Goal: Information Seeking & Learning: Compare options

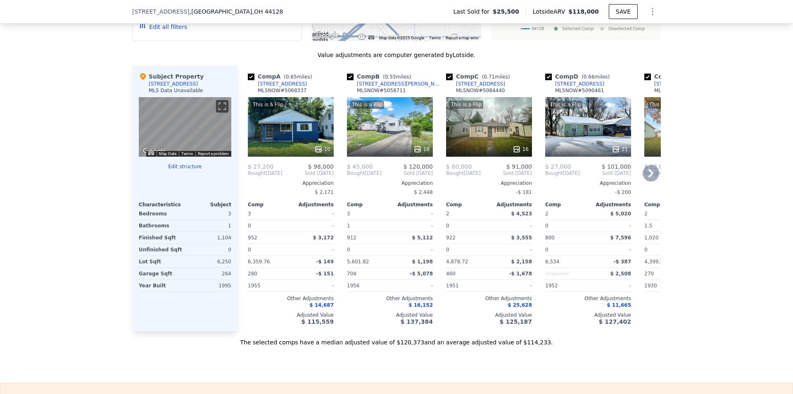
scroll to position [741, 0]
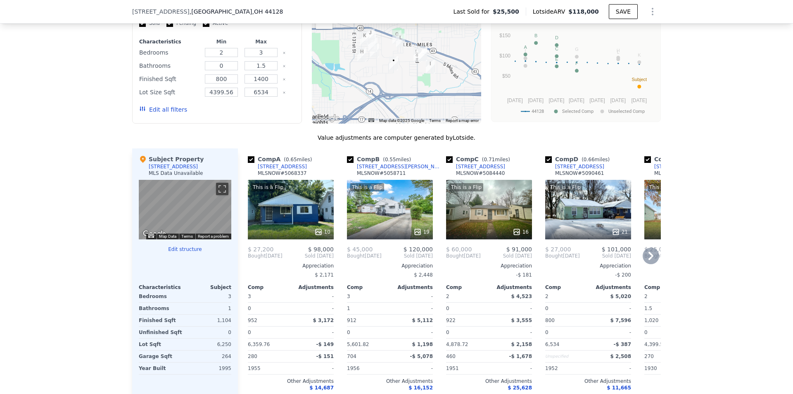
click at [283, 226] on div "This is a Flip 10" at bounding box center [291, 209] width 86 height 59
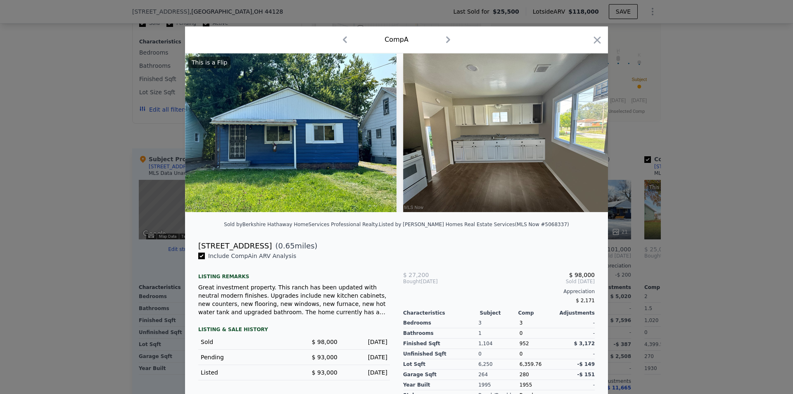
click at [107, 222] on div at bounding box center [396, 197] width 793 height 394
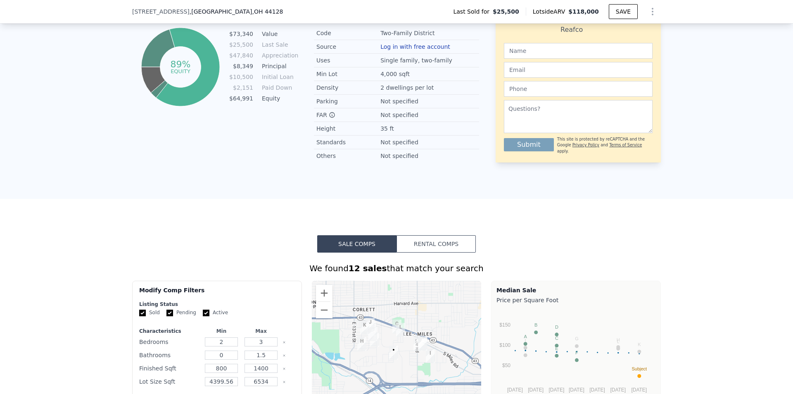
scroll to position [658, 0]
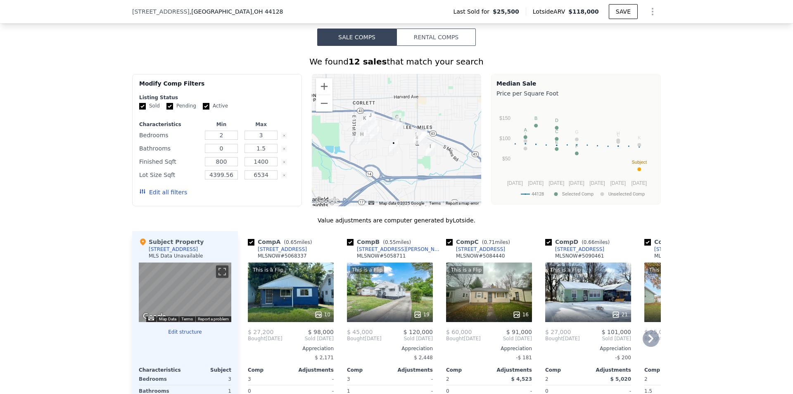
click at [292, 294] on div "This is a Flip 10" at bounding box center [291, 291] width 86 height 59
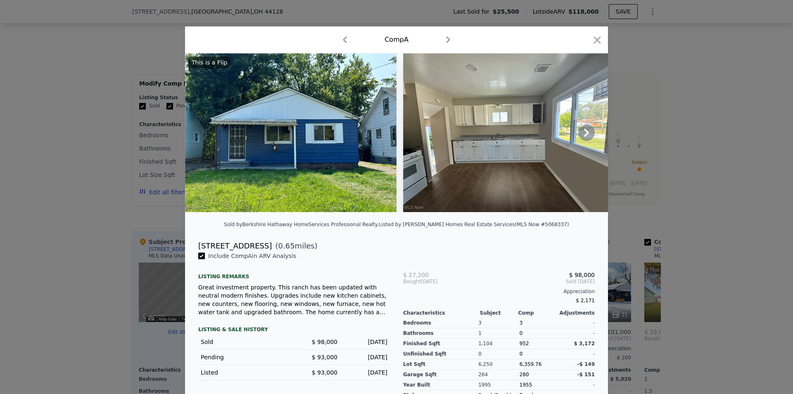
scroll to position [72, 0]
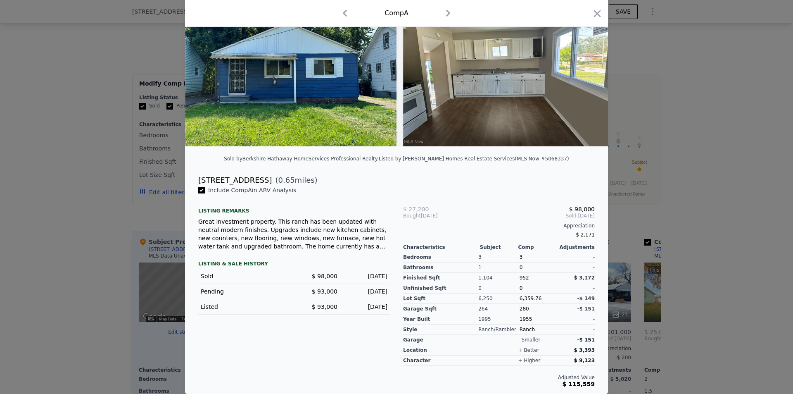
drag, startPoint x: 674, startPoint y: 235, endPoint x: 609, endPoint y: 244, distance: 65.5
click at [673, 235] on div at bounding box center [396, 197] width 793 height 394
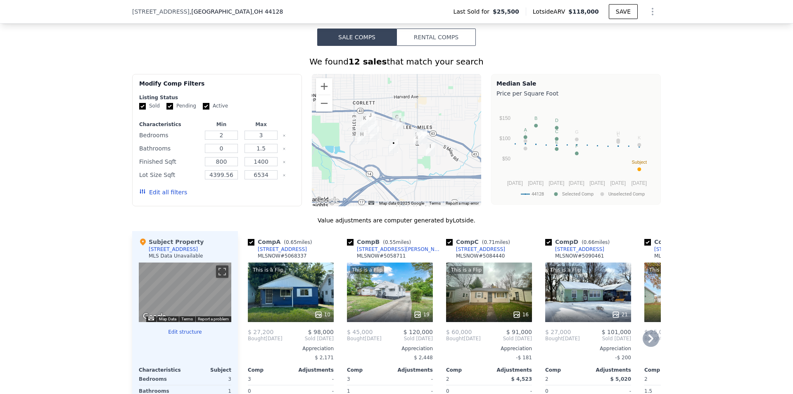
scroll to position [699, 0]
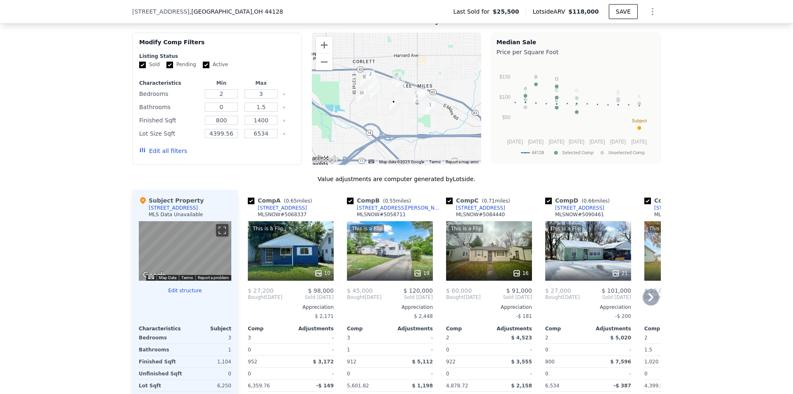
click at [364, 255] on div "This is a Flip 19" at bounding box center [390, 250] width 86 height 59
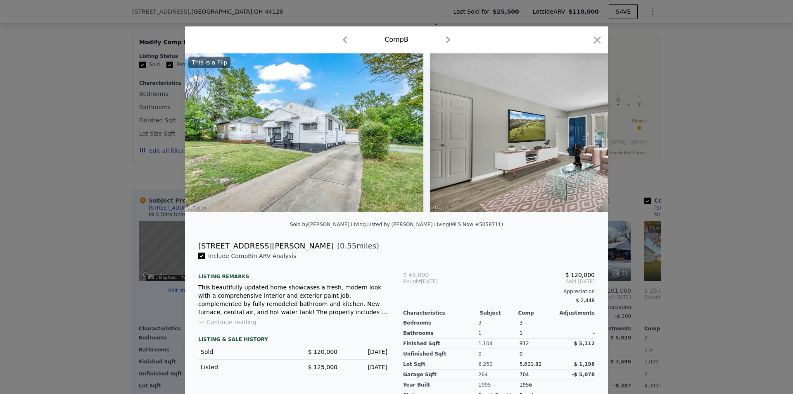
scroll to position [41, 0]
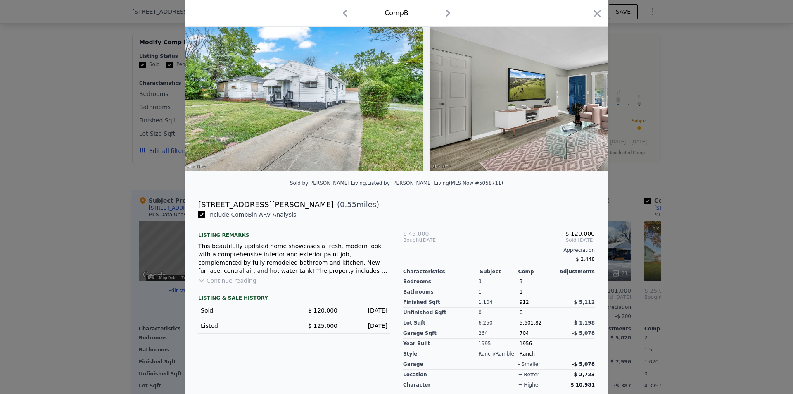
drag, startPoint x: 89, startPoint y: 216, endPoint x: 173, endPoint y: 224, distance: 84.6
click at [93, 216] on div at bounding box center [396, 197] width 793 height 394
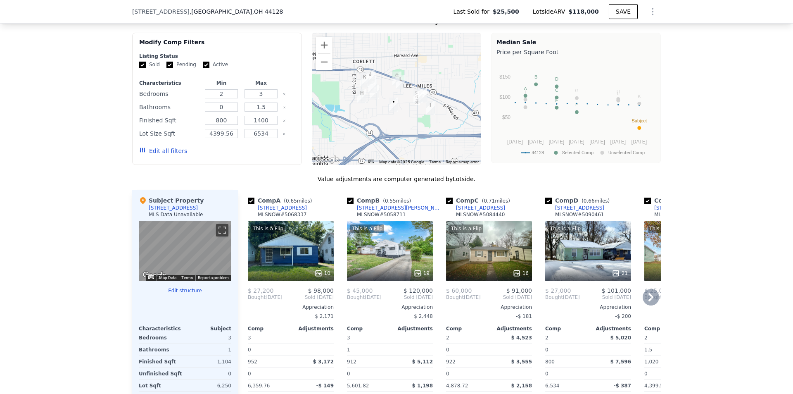
scroll to position [741, 0]
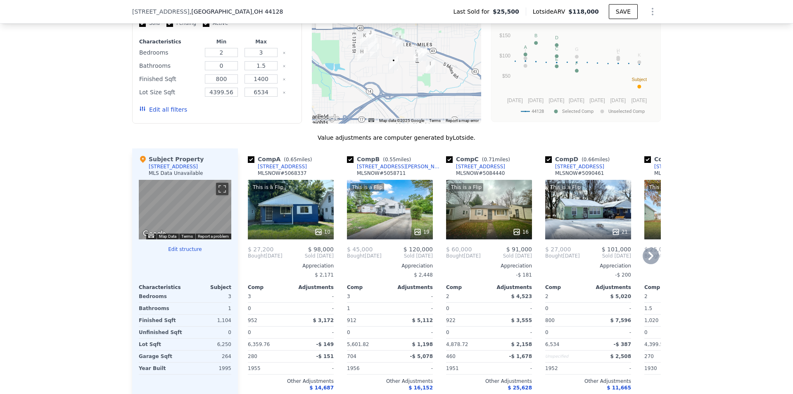
click at [390, 213] on div "This is a Flip 19" at bounding box center [390, 209] width 86 height 59
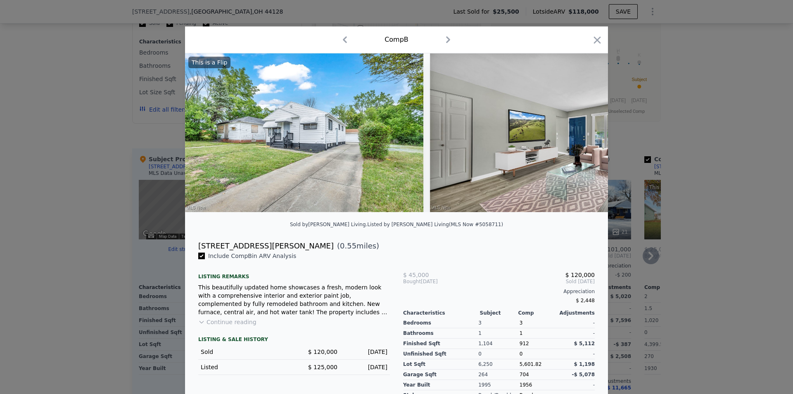
click at [121, 245] on div at bounding box center [396, 197] width 793 height 394
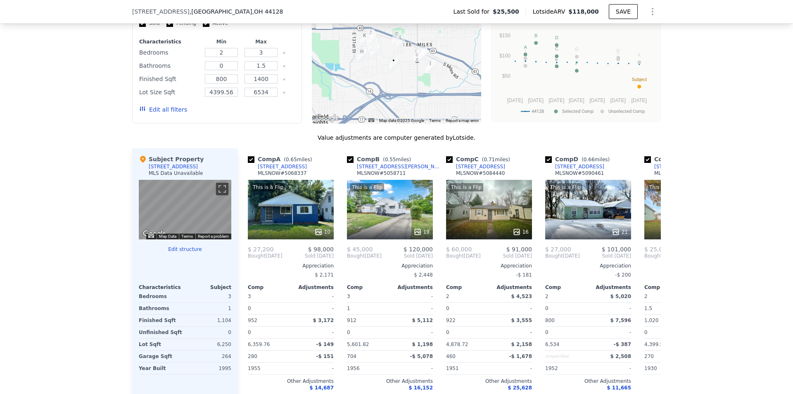
click at [413, 62] on img "4541 Lee Rd" at bounding box center [417, 55] width 9 height 14
click at [418, 61] on img "16802 Lipton Ave" at bounding box center [422, 54] width 9 height 14
click at [571, 214] on div "This is a Flip 21" at bounding box center [588, 209] width 86 height 59
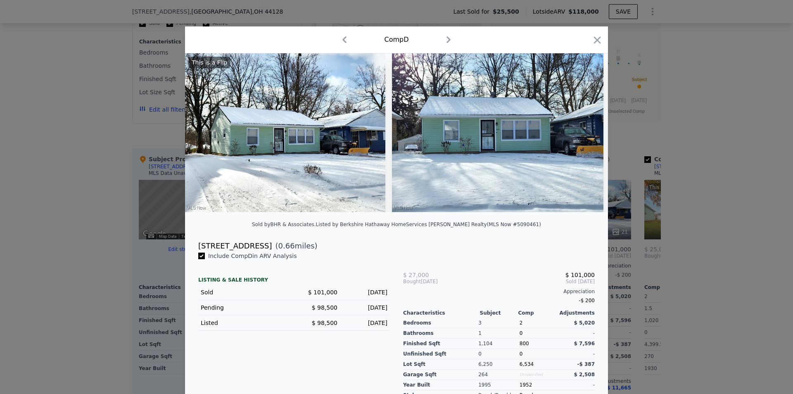
scroll to position [1, 0]
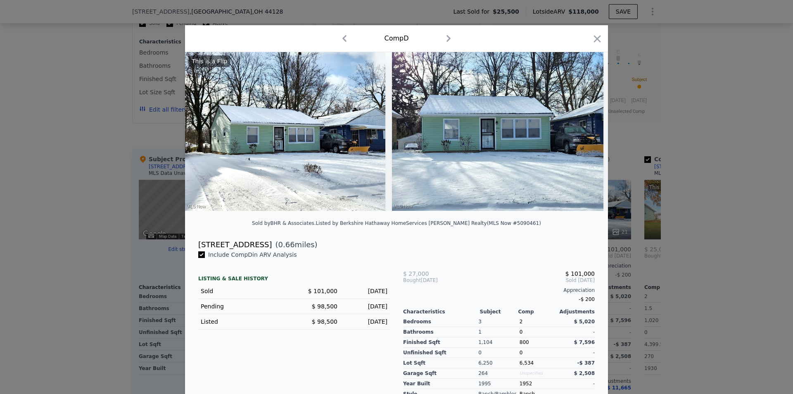
click at [695, 183] on div at bounding box center [396, 197] width 793 height 394
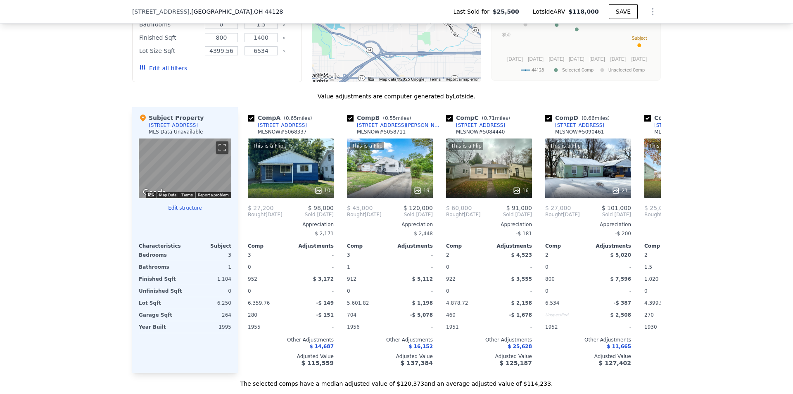
scroll to position [741, 0]
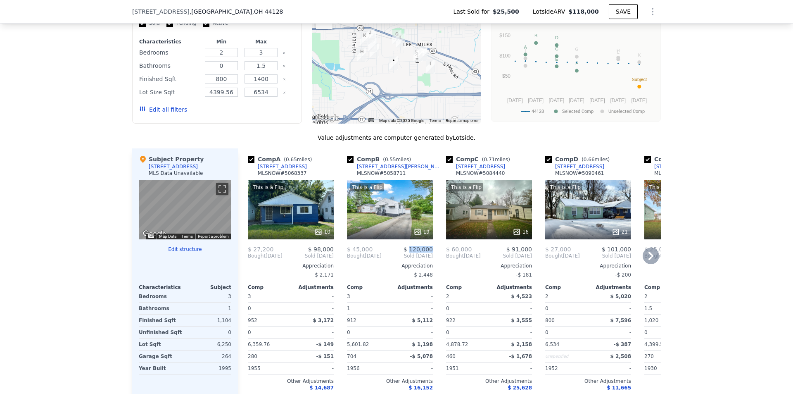
drag, startPoint x: 410, startPoint y: 261, endPoint x: 430, endPoint y: 264, distance: 19.6
click at [430, 252] on span "$ 120,000" at bounding box center [418, 249] width 29 height 7
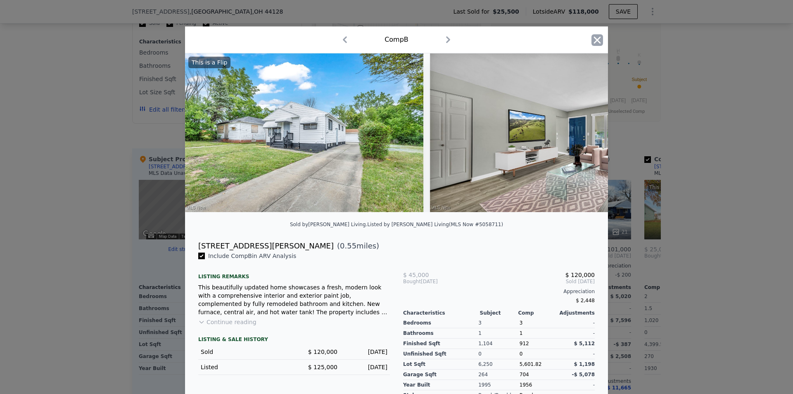
click at [594, 37] on icon "button" at bounding box center [597, 40] width 12 height 12
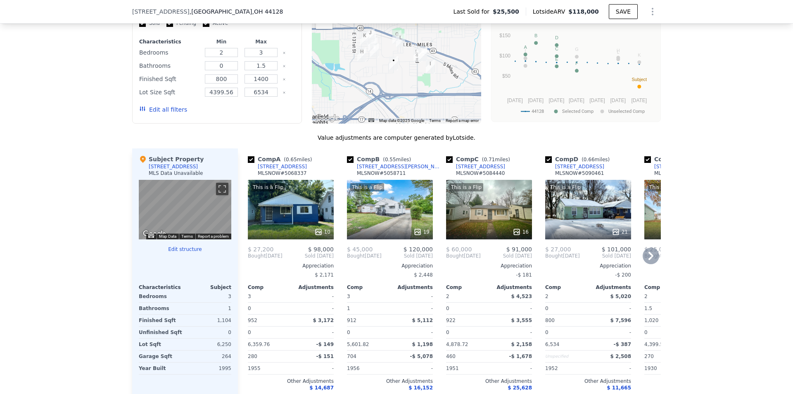
click at [644, 264] on icon at bounding box center [651, 255] width 17 height 17
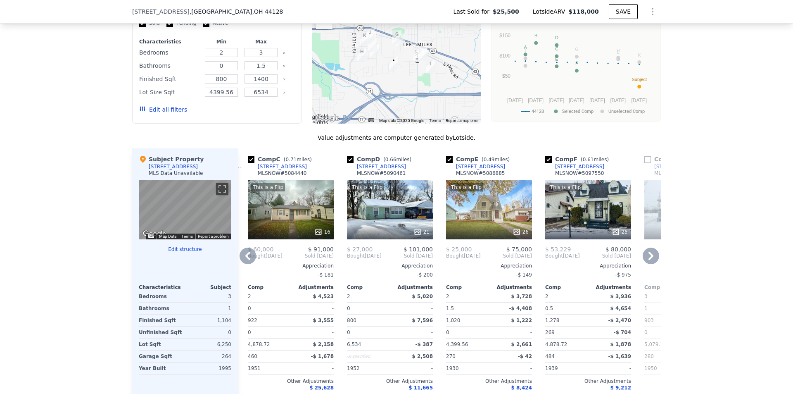
click at [645, 264] on icon at bounding box center [651, 255] width 17 height 17
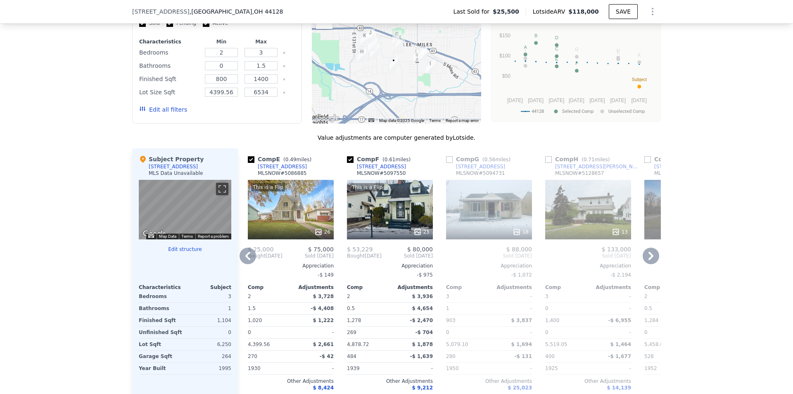
click at [652, 263] on icon at bounding box center [651, 255] width 17 height 17
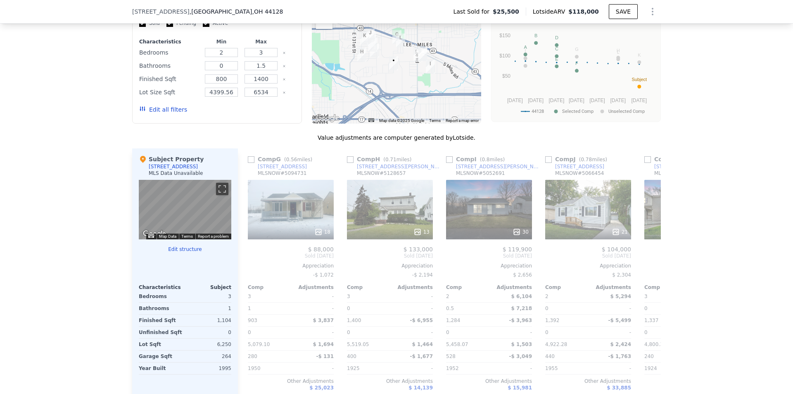
click at [647, 268] on div "Comp A ( 0.65 miles) [STREET_ADDRESS] This is a Flip 10 $ 27,200 $ 98,000 Bough…" at bounding box center [449, 281] width 423 height 266
click at [648, 260] on icon at bounding box center [650, 256] width 5 height 8
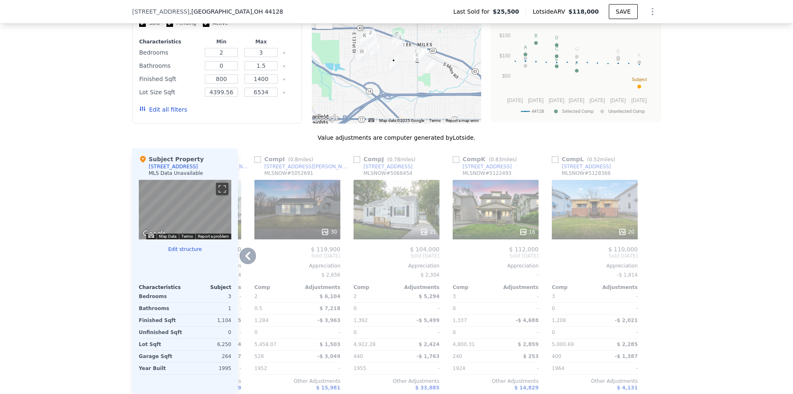
click at [262, 212] on div "30" at bounding box center [297, 209] width 86 height 59
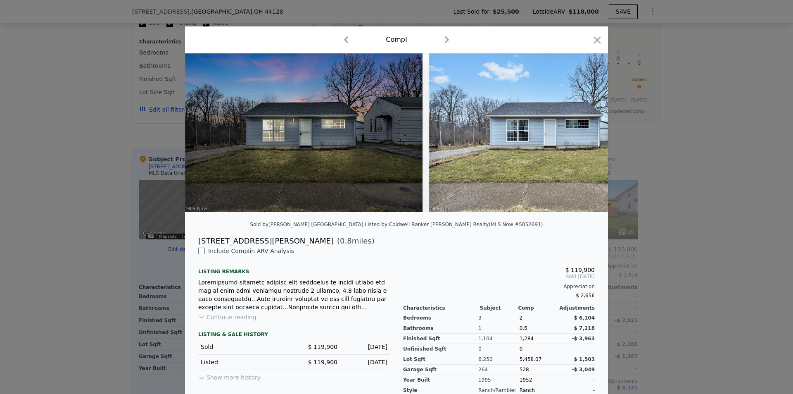
drag, startPoint x: 701, startPoint y: 266, endPoint x: 622, endPoint y: 261, distance: 78.6
click at [700, 266] on div at bounding box center [396, 197] width 793 height 394
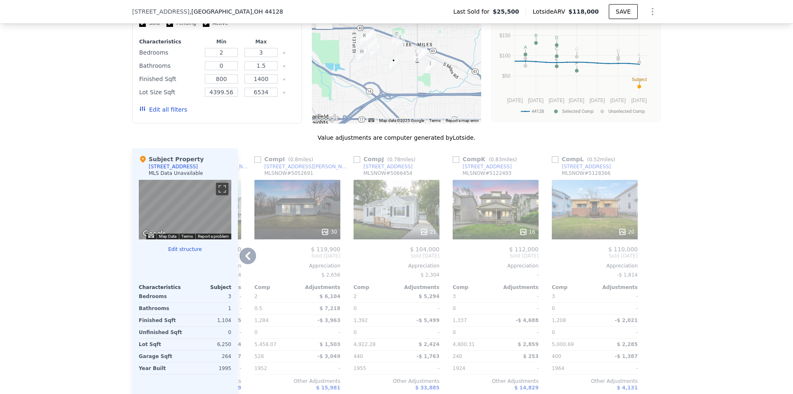
click at [395, 213] on div "21" at bounding box center [397, 209] width 86 height 59
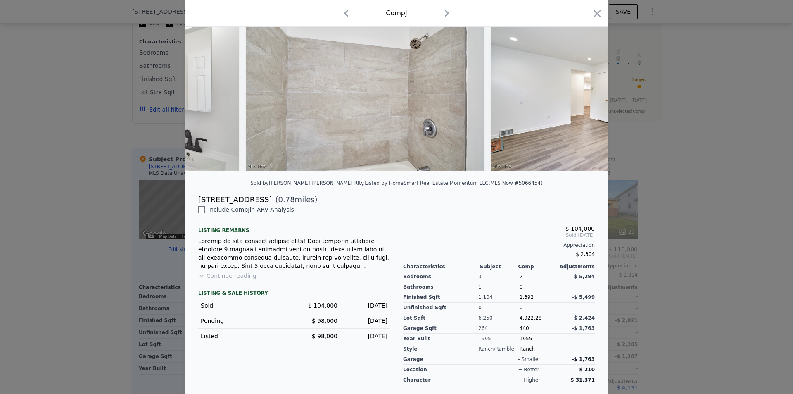
scroll to position [0, 1169]
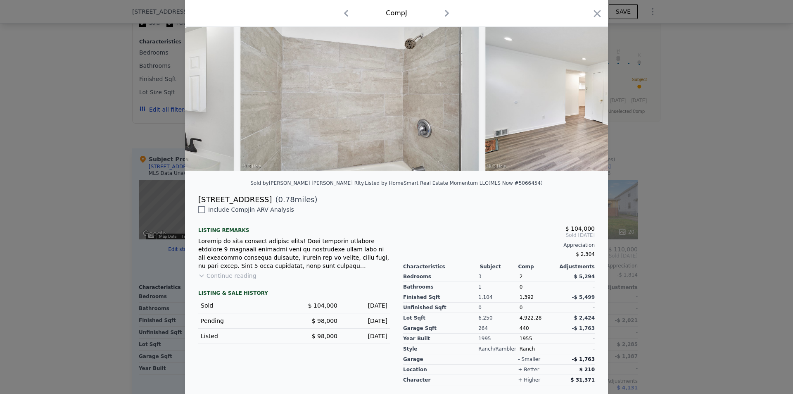
click at [636, 219] on div at bounding box center [396, 197] width 793 height 394
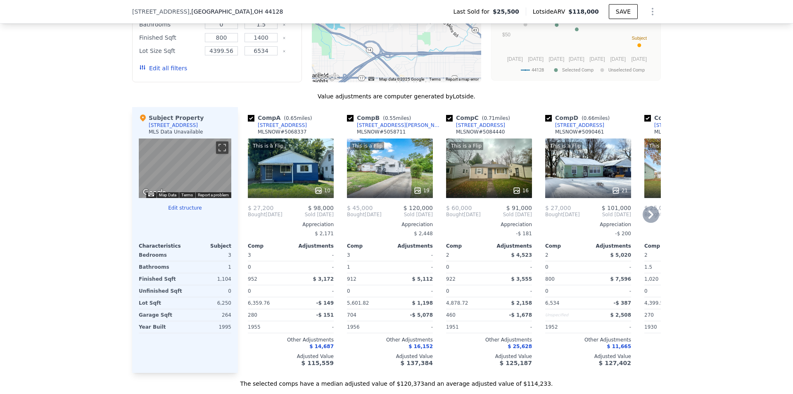
scroll to position [741, 0]
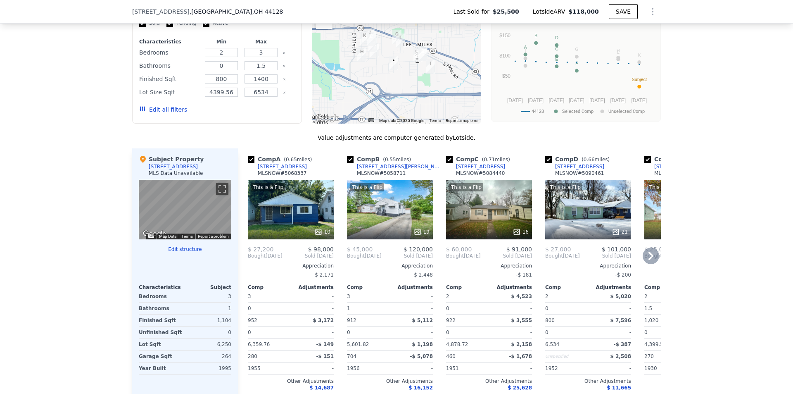
click at [470, 220] on div "This is a Flip 16" at bounding box center [489, 209] width 86 height 59
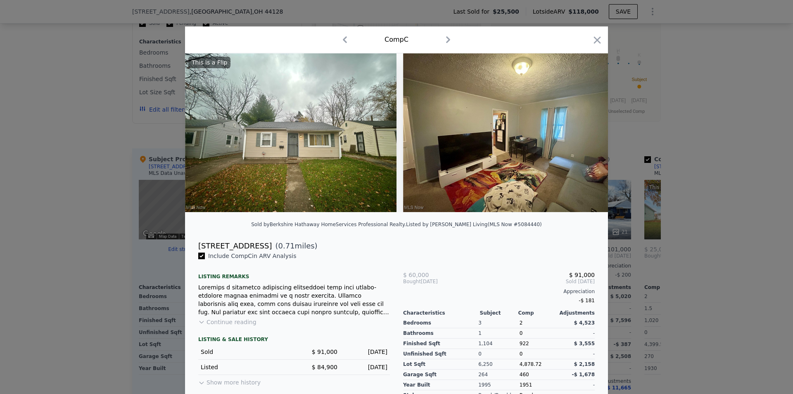
drag, startPoint x: 81, startPoint y: 179, endPoint x: 175, endPoint y: 186, distance: 94.8
click at [81, 180] on div at bounding box center [396, 197] width 793 height 394
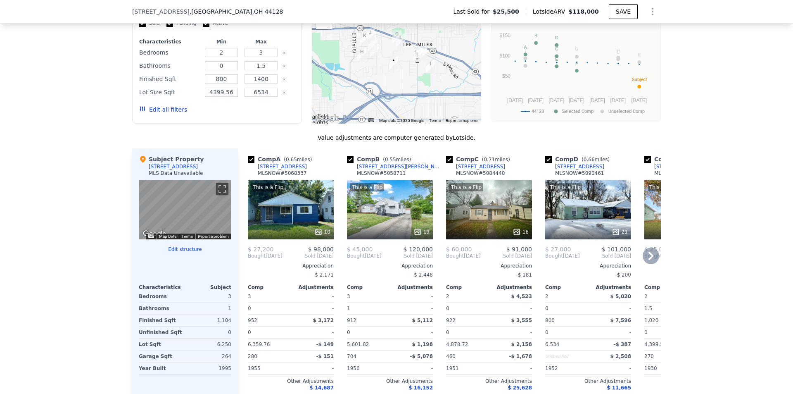
click at [367, 213] on div "This is a Flip 19" at bounding box center [390, 209] width 86 height 59
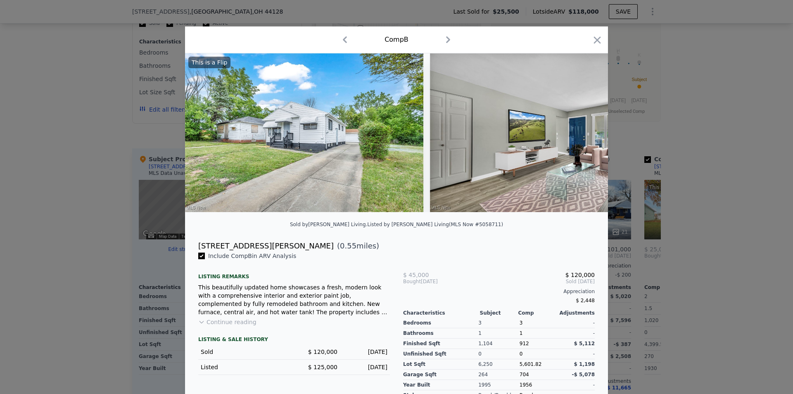
drag, startPoint x: 98, startPoint y: 159, endPoint x: 122, endPoint y: 160, distance: 24.0
click at [98, 160] on div at bounding box center [396, 197] width 793 height 394
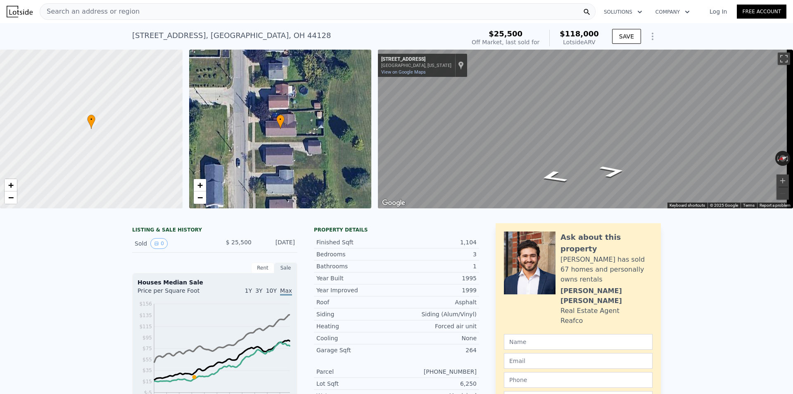
click at [416, 245] on div "1,104" at bounding box center [437, 242] width 80 height 8
drag, startPoint x: 345, startPoint y: 112, endPoint x: 338, endPoint y: 111, distance: 7.1
click at [178, 38] on div "[STREET_ADDRESS]" at bounding box center [231, 36] width 199 height 12
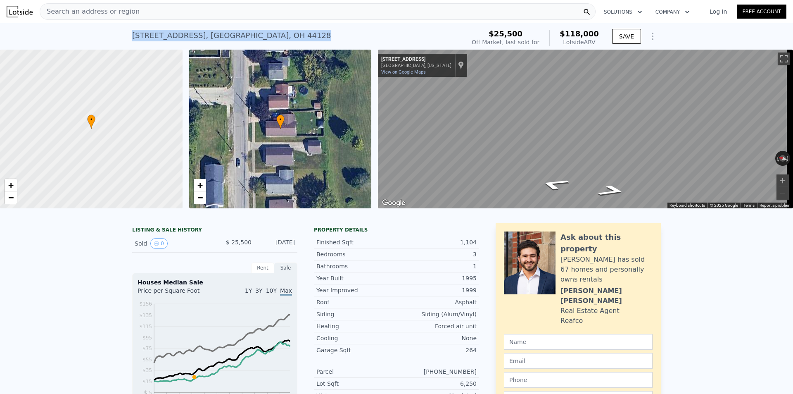
click at [177, 38] on div "[STREET_ADDRESS]" at bounding box center [231, 36] width 199 height 12
copy div "[STREET_ADDRESS] Sold [DATE] for $25,500 (~ARV $118k )"
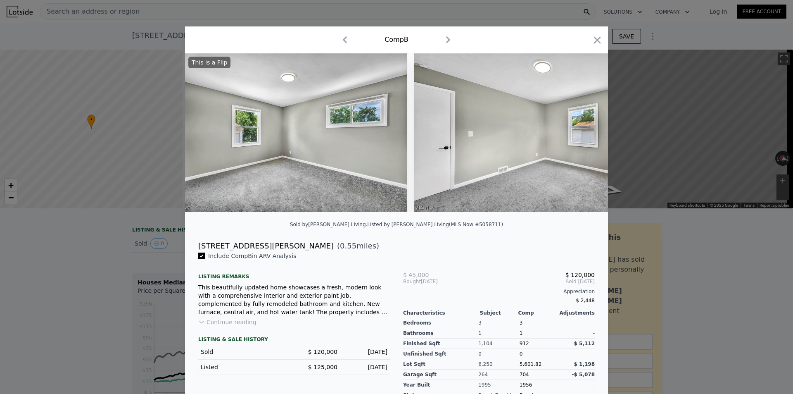
scroll to position [0, 2676]
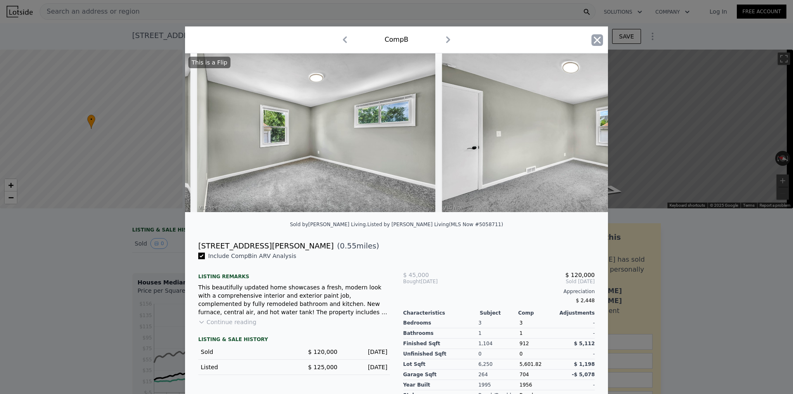
click at [594, 41] on icon "button" at bounding box center [597, 39] width 7 height 7
